Goal: Task Accomplishment & Management: Complete application form

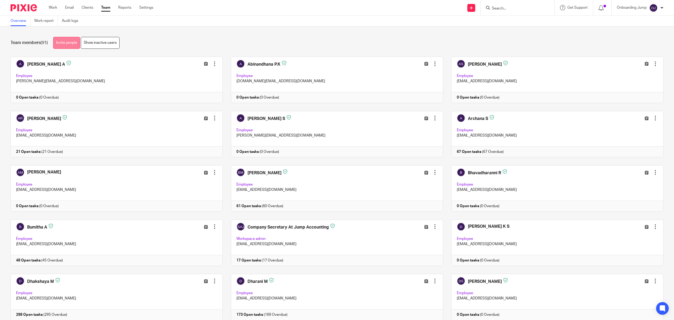
click at [71, 47] on link "Invite people" at bounding box center [66, 43] width 27 height 12
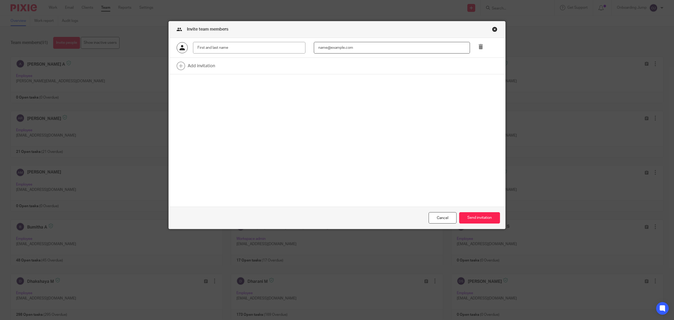
click at [346, 48] on input "email" at bounding box center [392, 48] width 156 height 12
paste input "Nithya V nithya@riseaccounting.co.uk"
drag, startPoint x: 329, startPoint y: 47, endPoint x: 301, endPoint y: 47, distance: 27.4
click at [301, 47] on div "Nithya V nithya@riseaccounting.co.uk" at bounding box center [332, 48] width 329 height 12
type input "nithya@riseaccounting.co.uk"
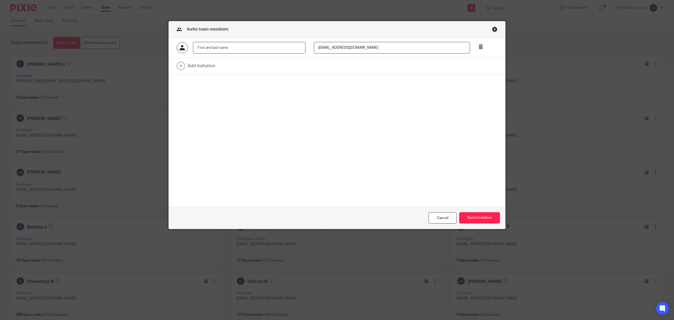
click at [248, 46] on input "text" at bounding box center [249, 48] width 112 height 12
paste input "Nithya V"
type input "Nithya V"
click at [202, 64] on link at bounding box center [337, 66] width 336 height 16
click at [357, 69] on input "email" at bounding box center [392, 68] width 156 height 12
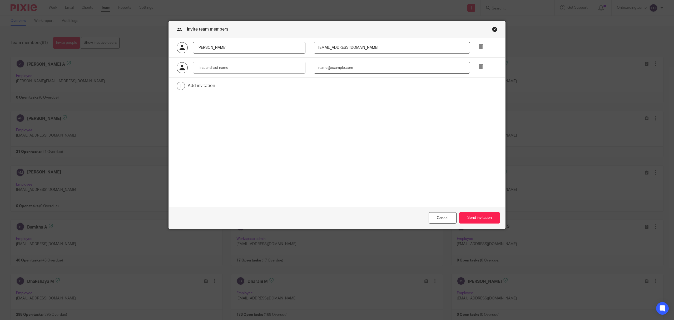
paste input "Dharma R dharma@riseaccounting.co.uk"
drag, startPoint x: 332, startPoint y: 68, endPoint x: 306, endPoint y: 68, distance: 26.1
click at [306, 68] on div "Dharma R dharma@riseaccounting.co.uk" at bounding box center [387, 68] width 165 height 12
type input "dharma@riseaccounting.co.uk"
click at [261, 69] on input "text" at bounding box center [249, 68] width 112 height 12
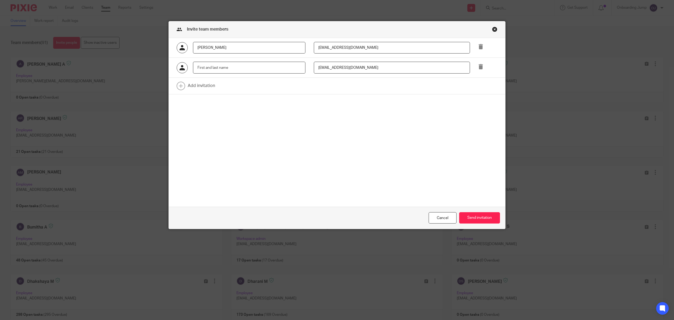
paste input "Dharma R"
type input "Dharma R"
click at [186, 90] on link at bounding box center [337, 86] width 336 height 16
click at [372, 91] on input "email" at bounding box center [392, 88] width 156 height 12
paste input "Nithila D nithila@riseaccounting.co.uk"
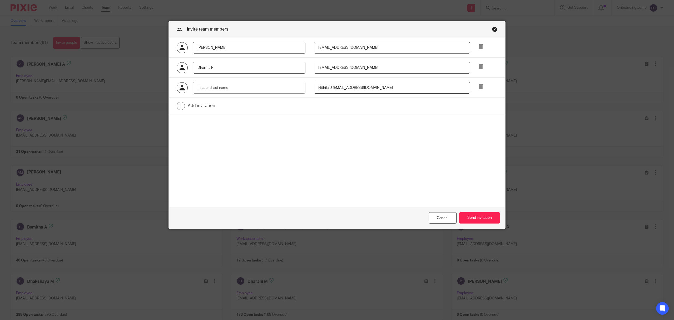
drag, startPoint x: 328, startPoint y: 87, endPoint x: 311, endPoint y: 89, distance: 17.4
click at [314, 89] on input "Nithila D nithila@riseaccounting.co.uk" at bounding box center [392, 88] width 156 height 12
type input "nithila@riseaccounting.co.uk"
click at [207, 86] on input "text" at bounding box center [249, 88] width 112 height 12
paste input "Nithila D"
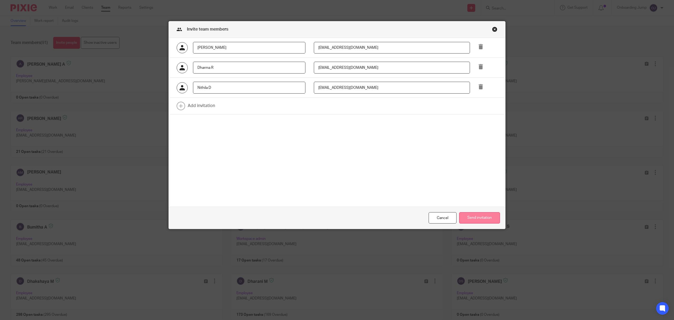
type input "Nithila D"
click at [479, 213] on button "Send invitation" at bounding box center [479, 217] width 41 height 11
